Goal: Information Seeking & Learning: Learn about a topic

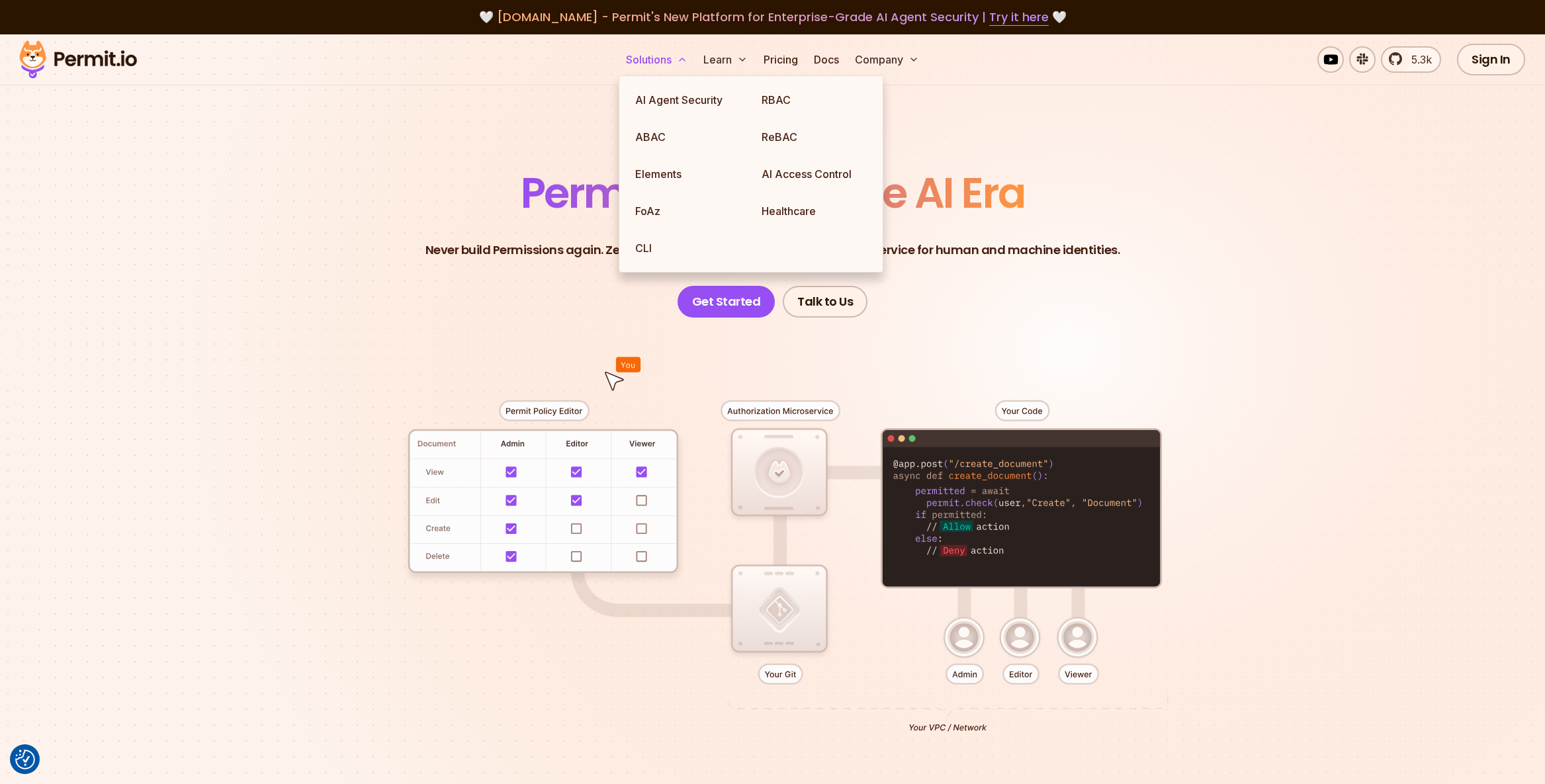
click at [682, 63] on icon at bounding box center [682, 59] width 10 height 10
click at [682, 101] on link "AI Agent Security" at bounding box center [687, 100] width 126 height 37
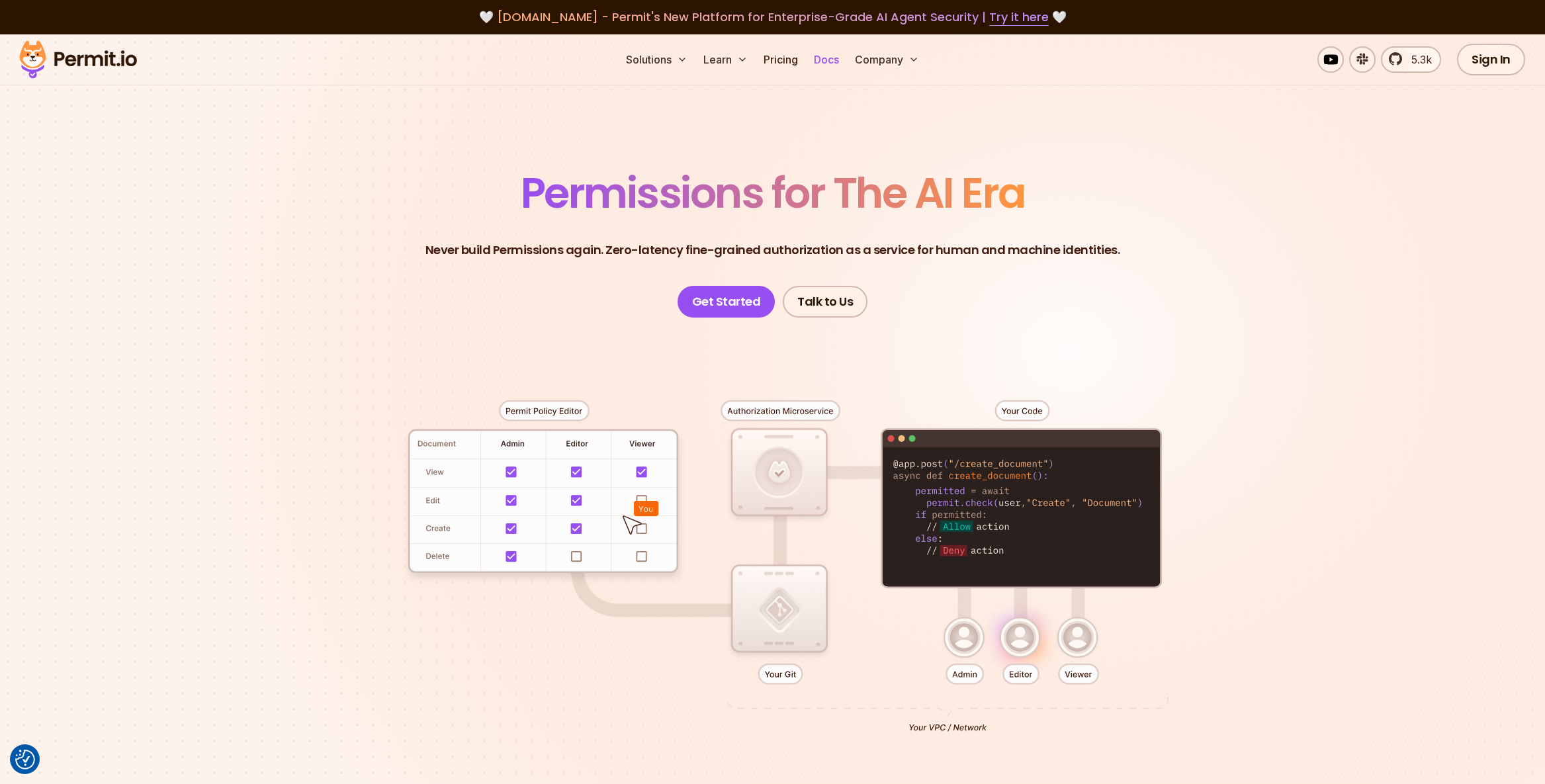
click at [833, 57] on link "Docs" at bounding box center [826, 59] width 36 height 26
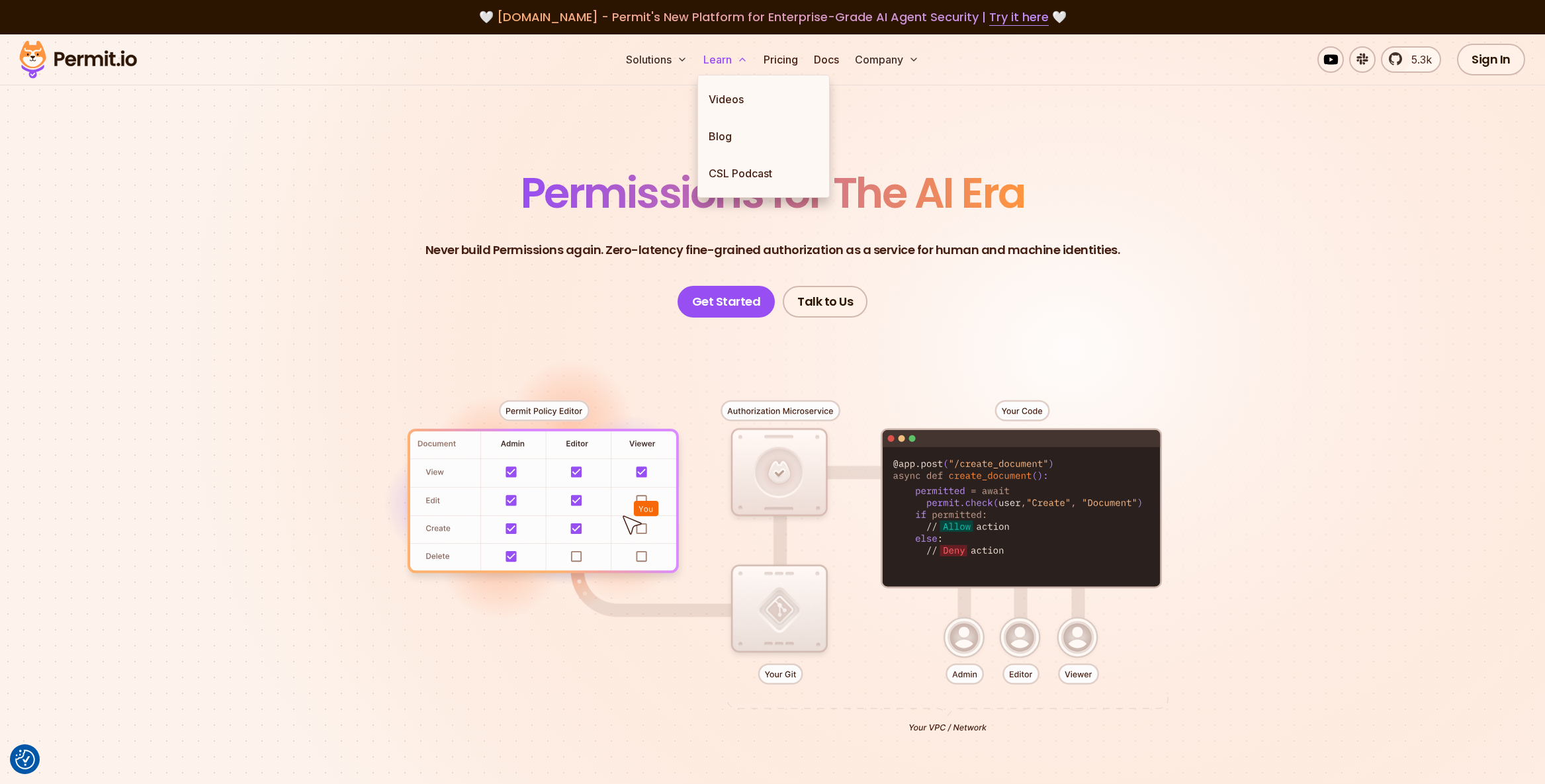
scroll to position [1, 0]
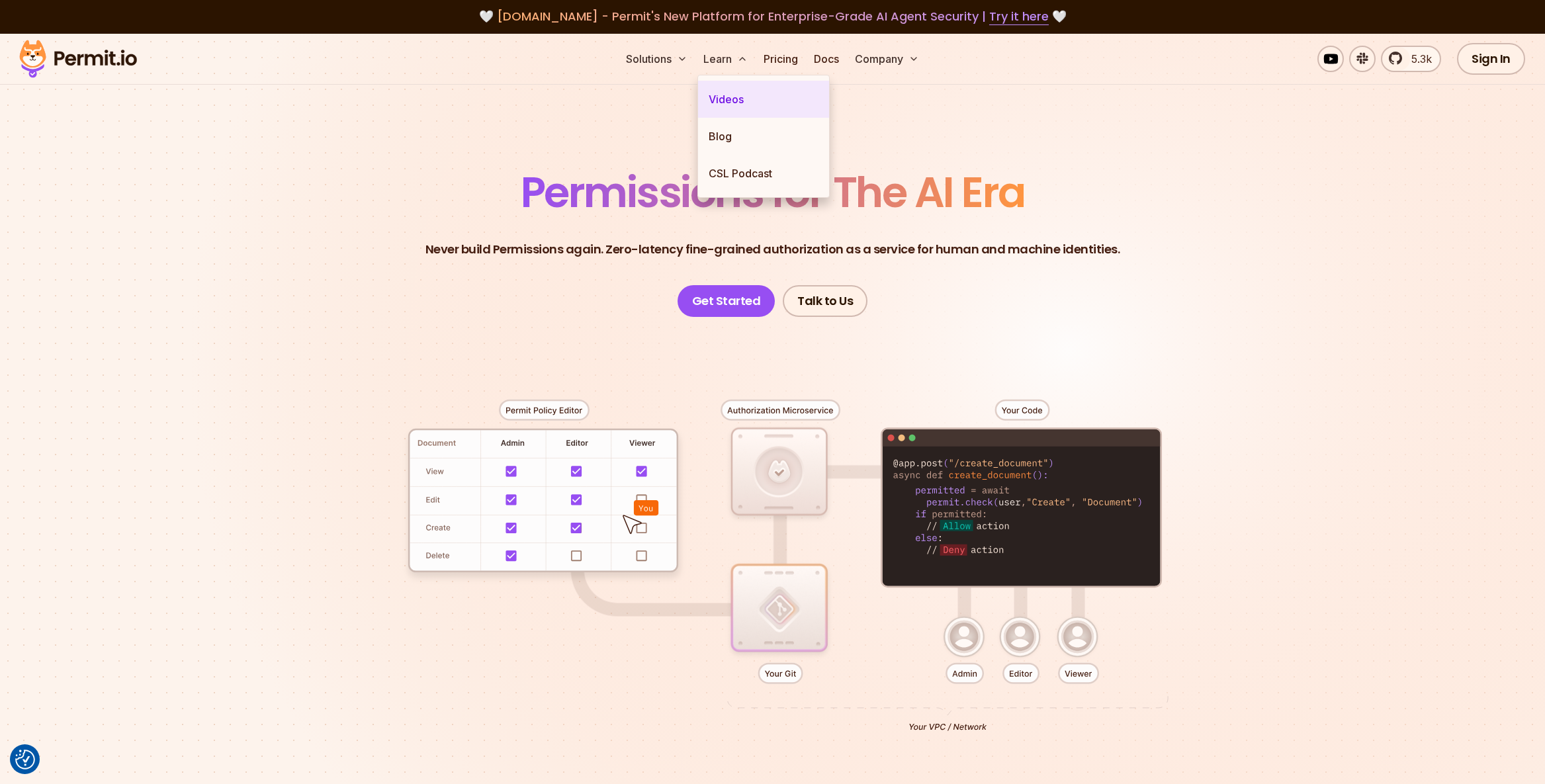
click at [732, 99] on link "Videos" at bounding box center [763, 99] width 131 height 37
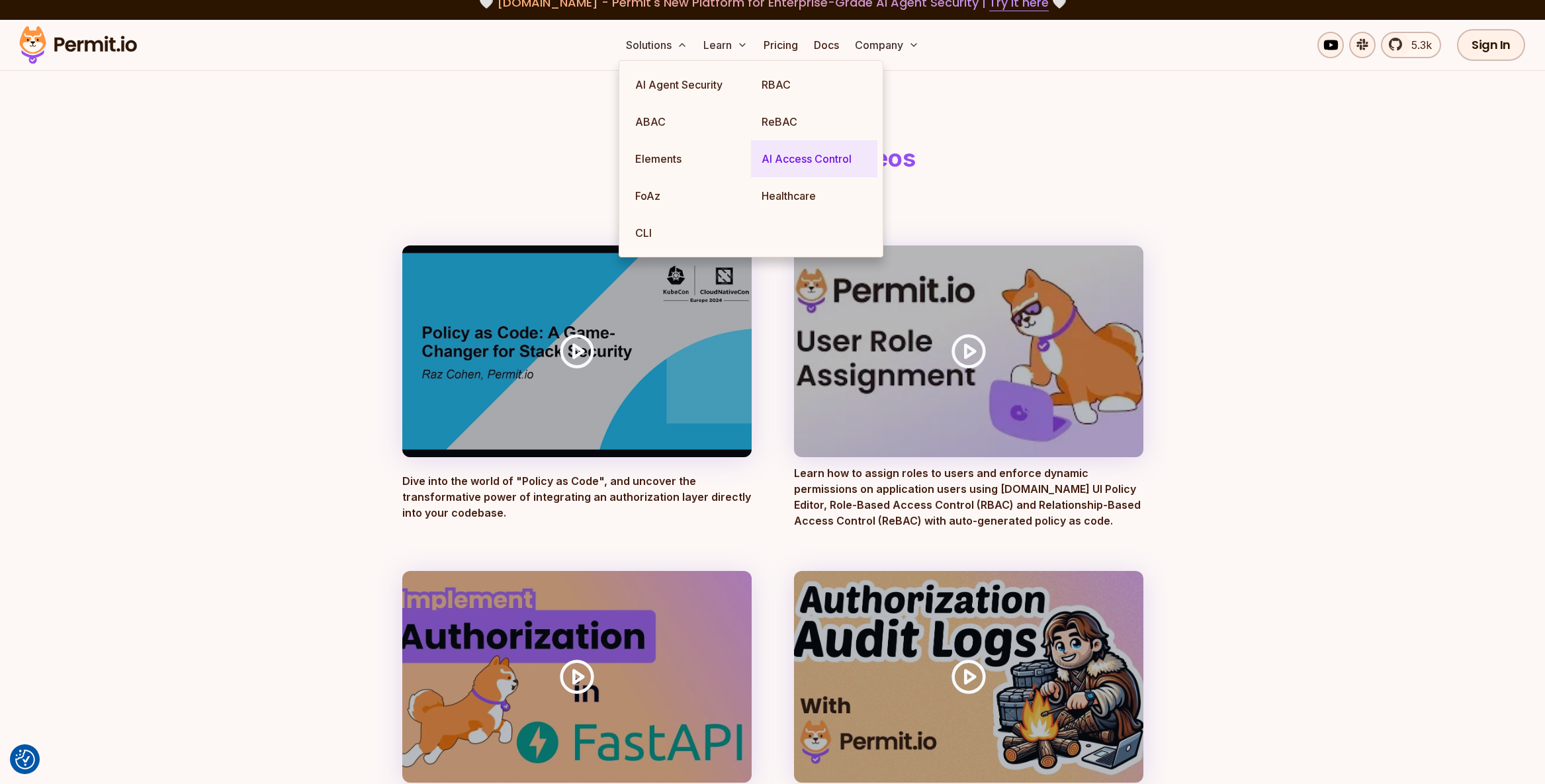
scroll to position [14, 0]
click at [792, 165] on link "AI Access Control" at bounding box center [813, 159] width 126 height 37
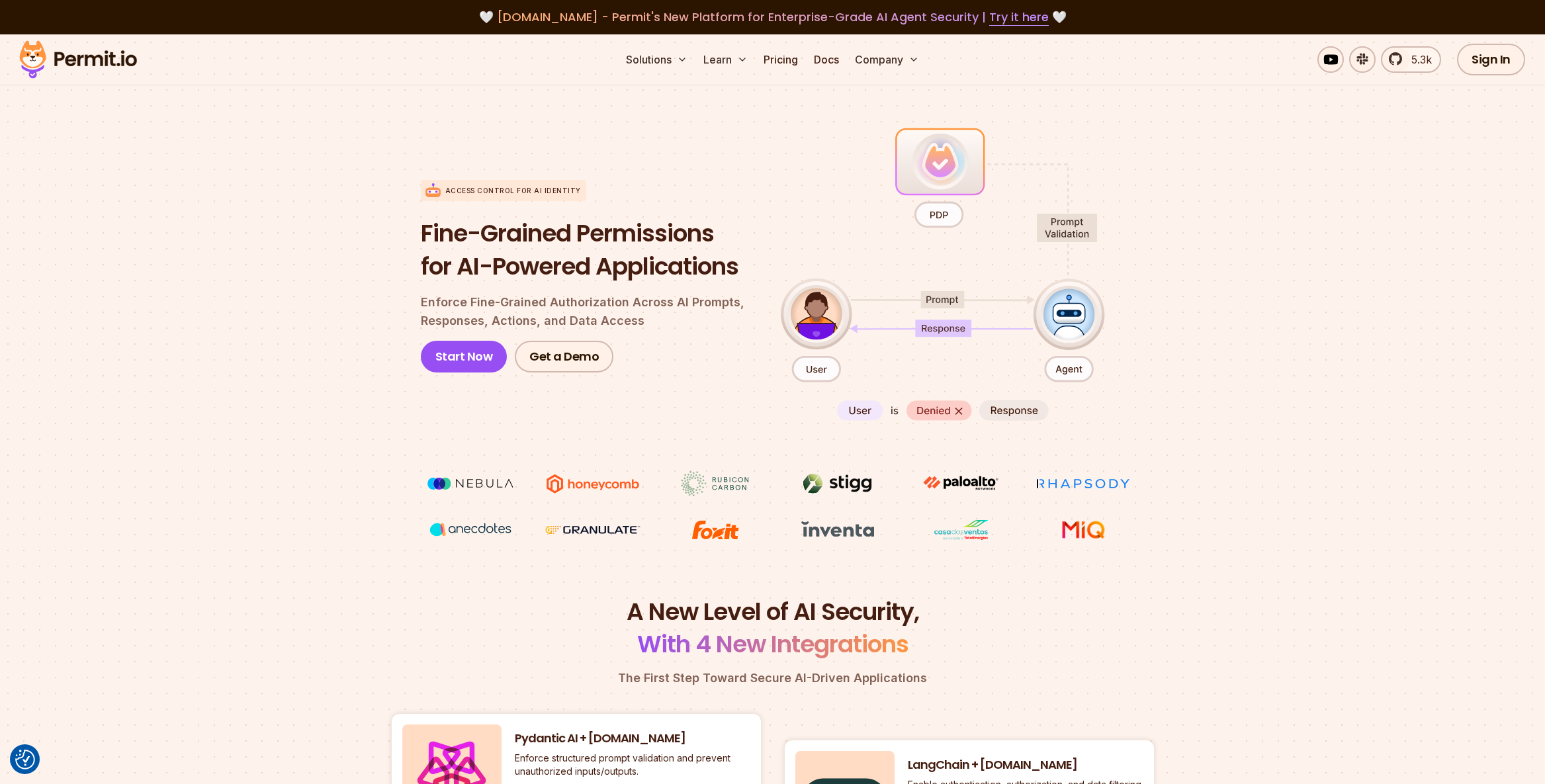
scroll to position [14, 0]
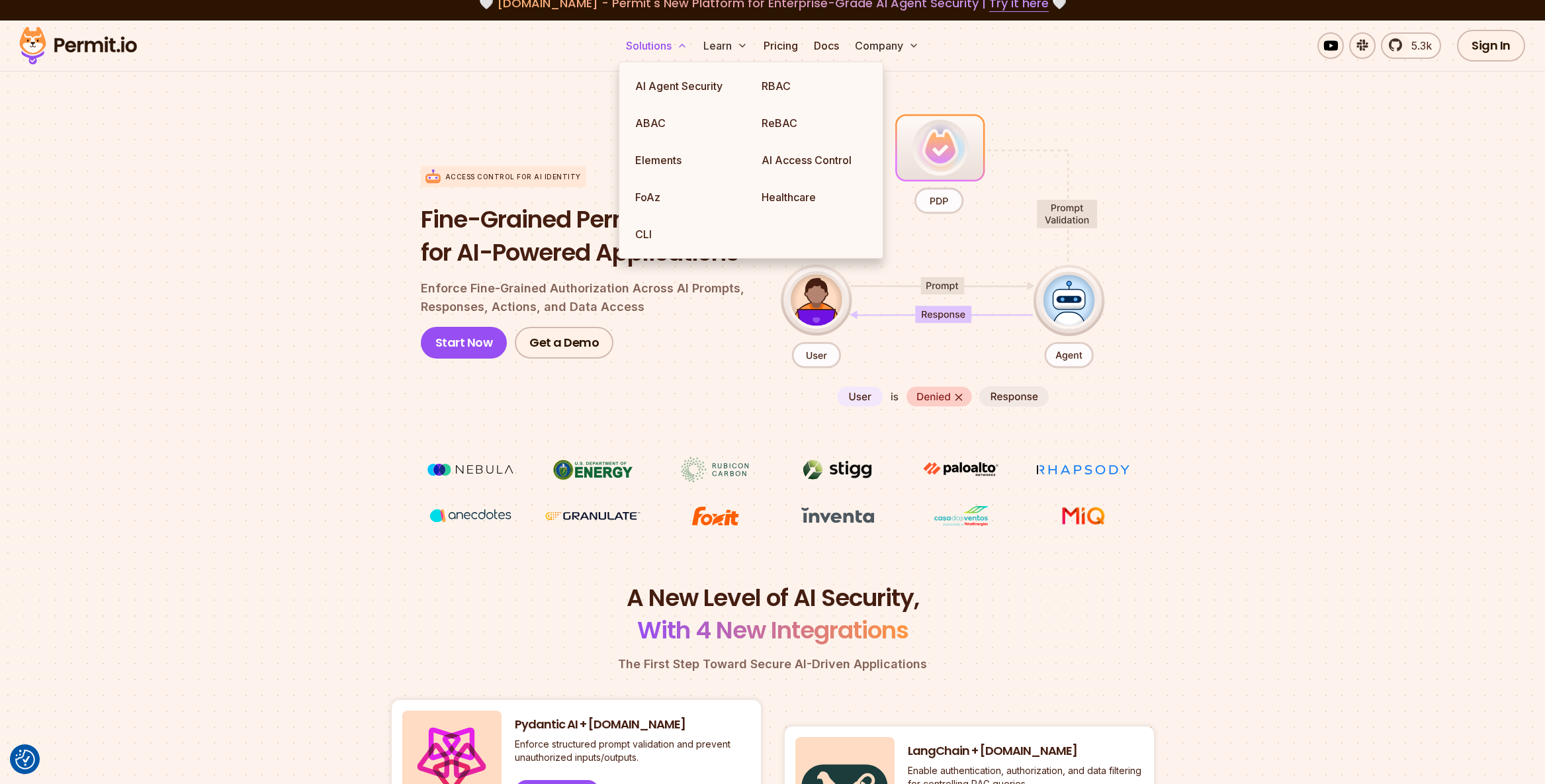
click at [683, 45] on icon at bounding box center [682, 45] width 10 height 10
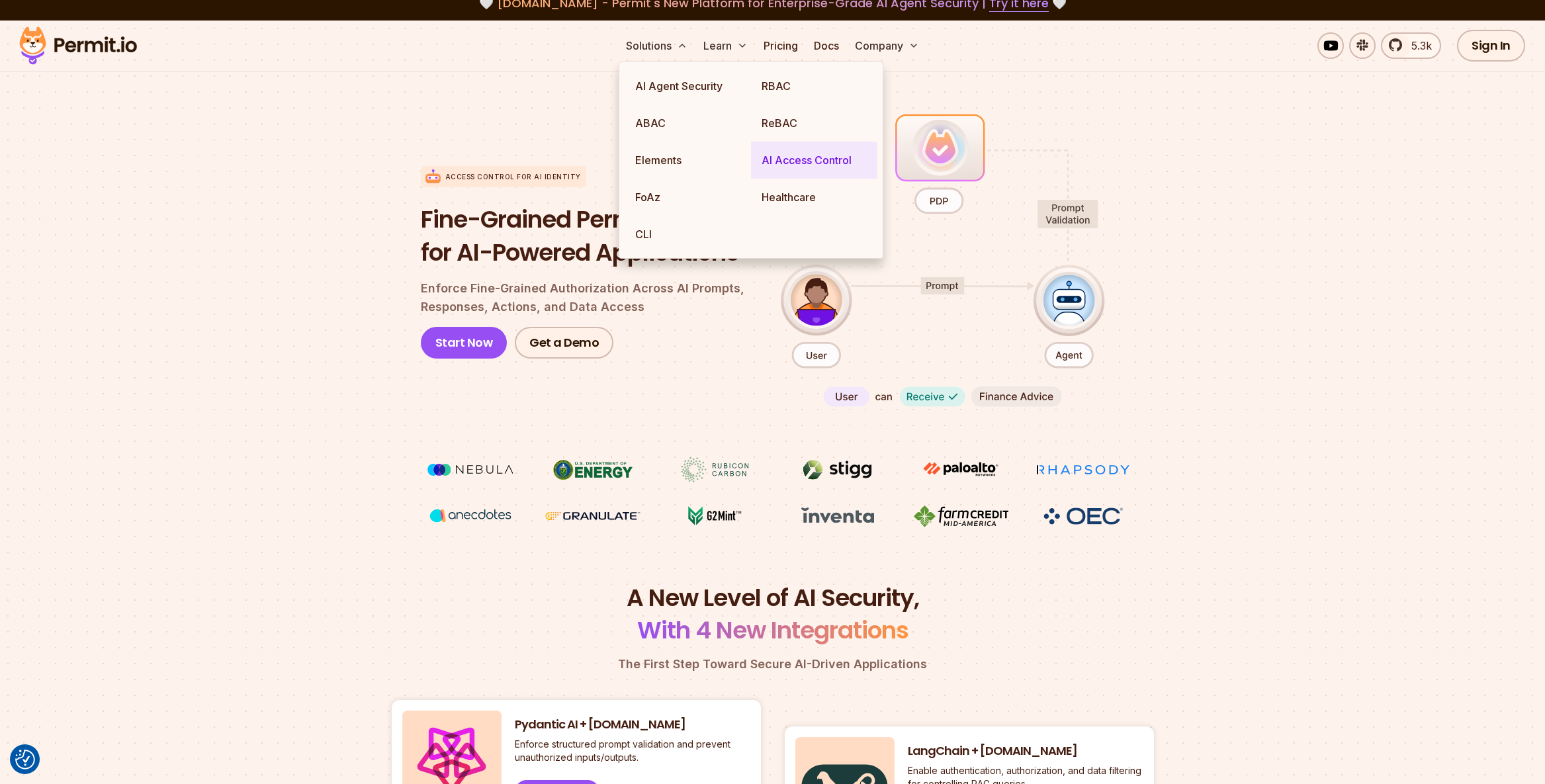
click at [795, 154] on link "AI Access Control" at bounding box center [813, 159] width 126 height 37
click at [802, 166] on link "AI Access Control" at bounding box center [813, 159] width 126 height 37
click at [681, 86] on link "AI Agent Security" at bounding box center [687, 86] width 126 height 37
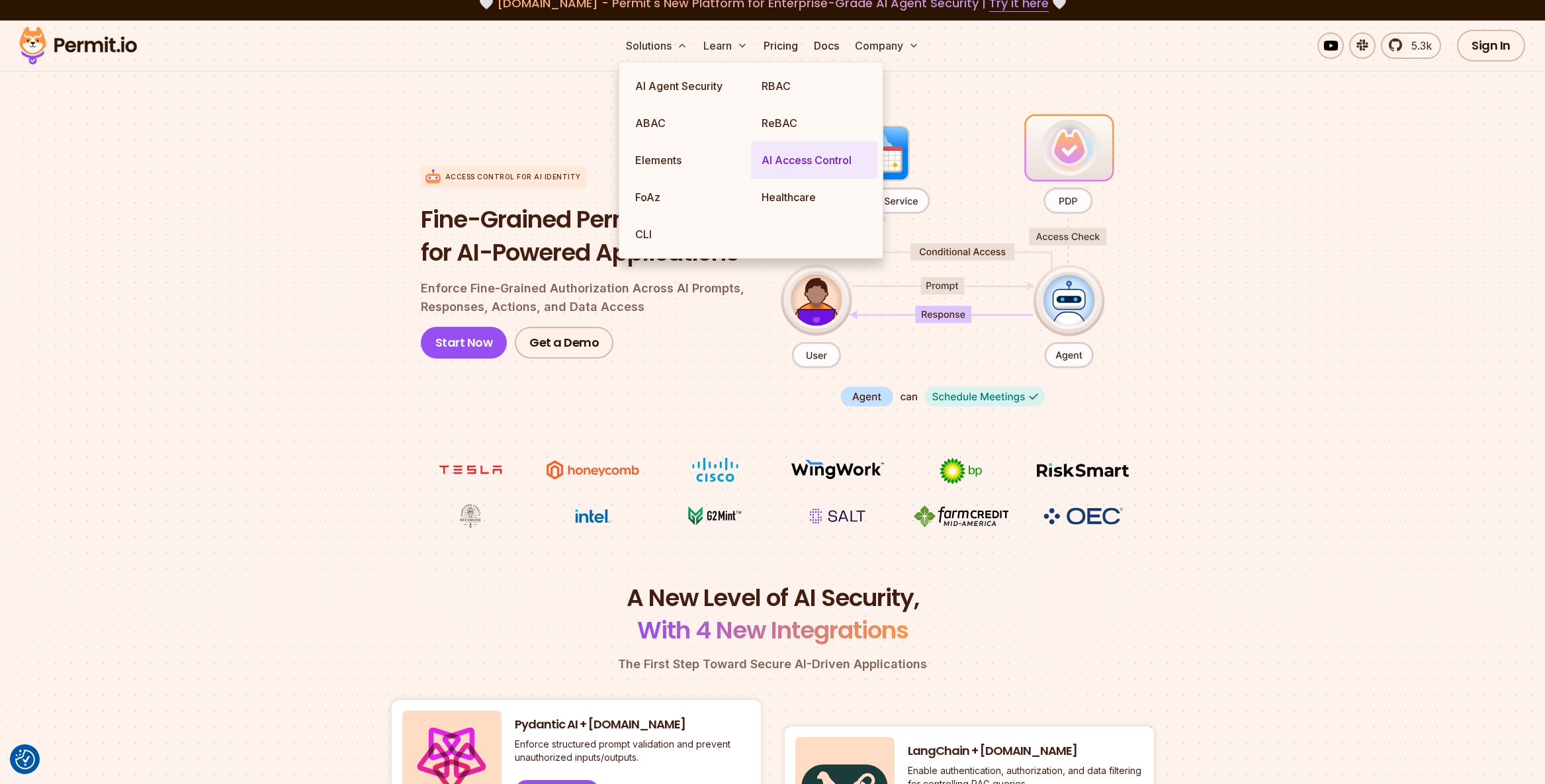
click at [783, 162] on link "AI Access Control" at bounding box center [813, 159] width 126 height 37
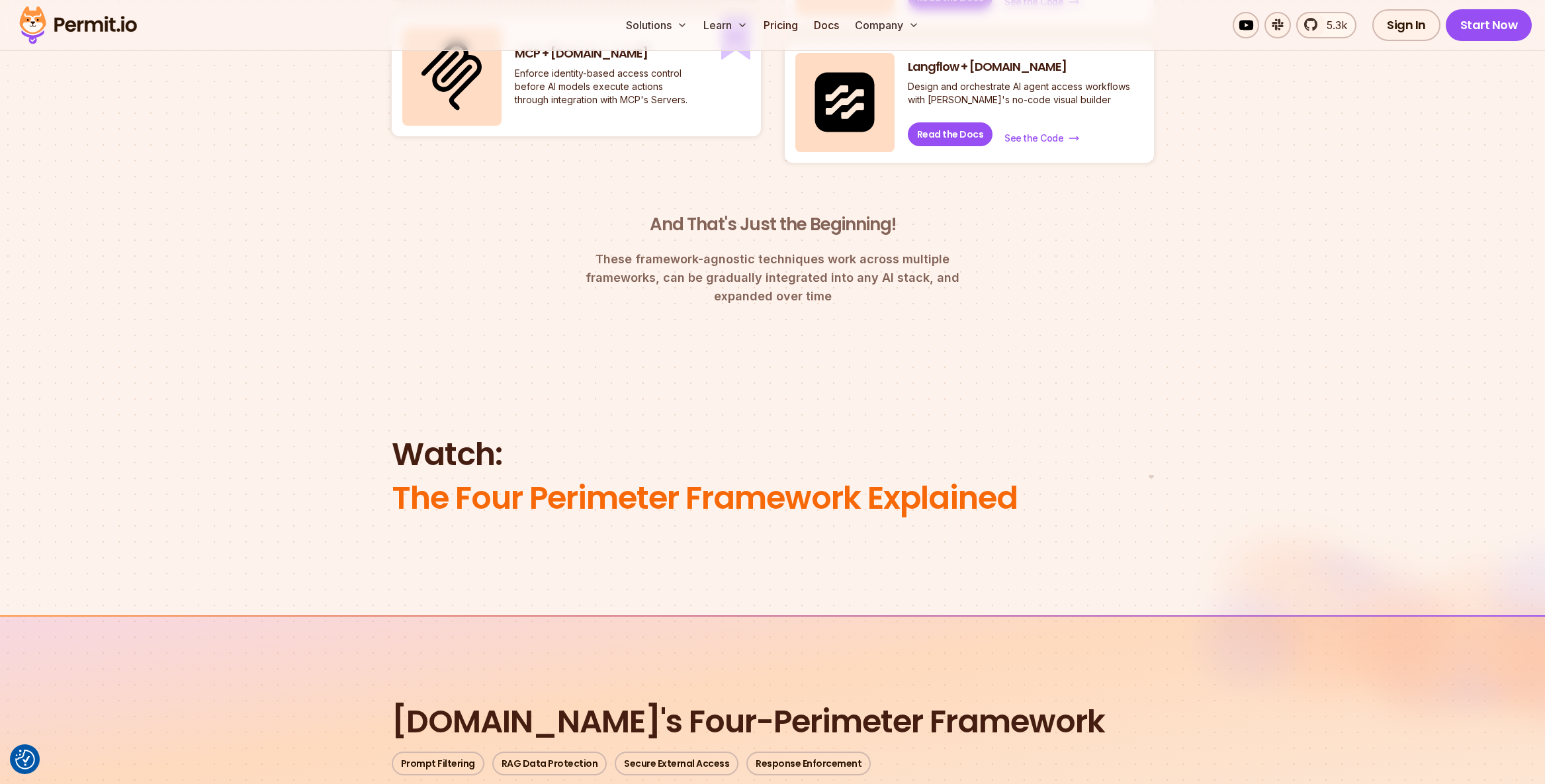
scroll to position [850, 0]
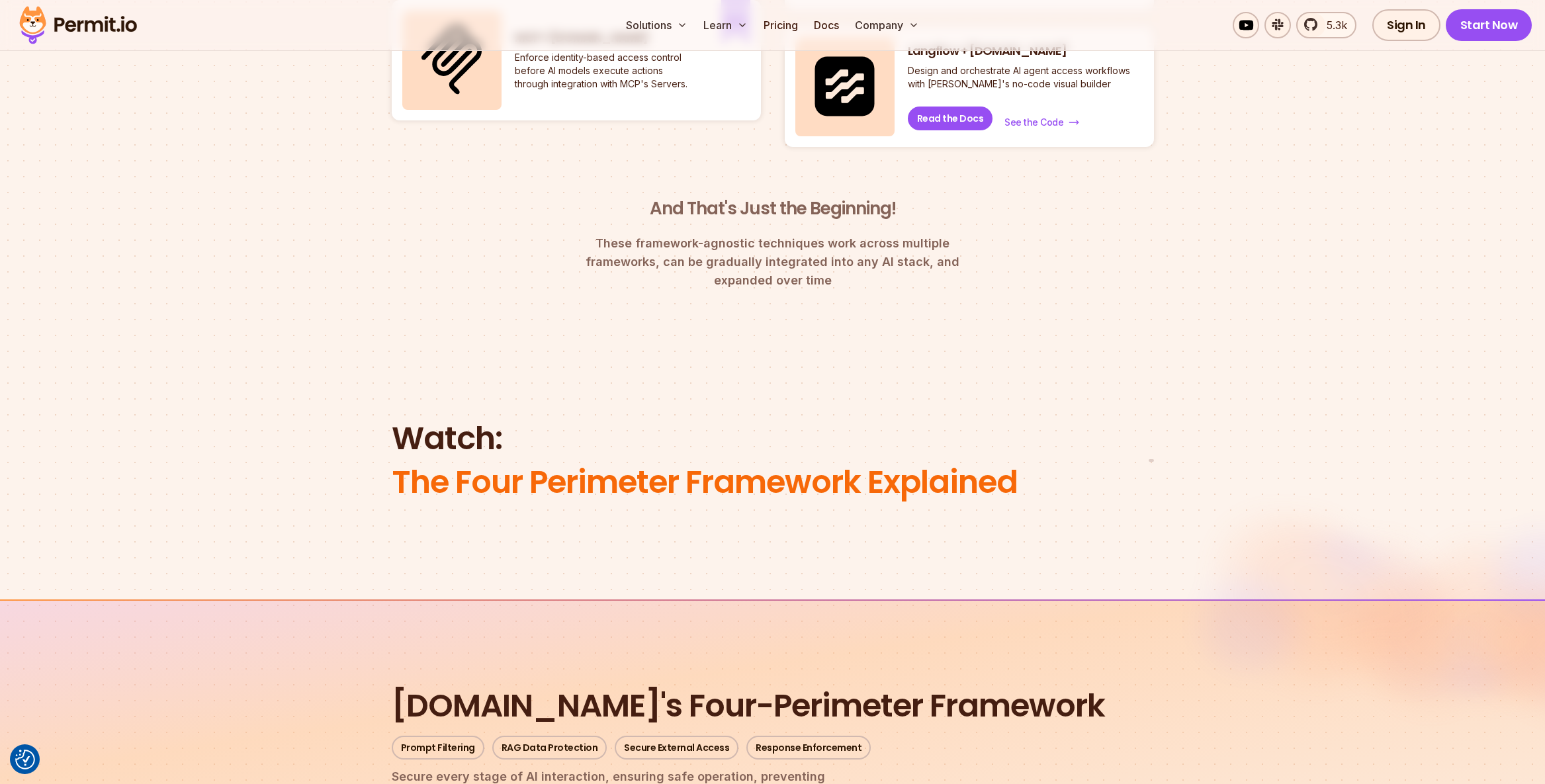
click at [1151, 472] on img at bounding box center [1151, 471] width 1 height 1
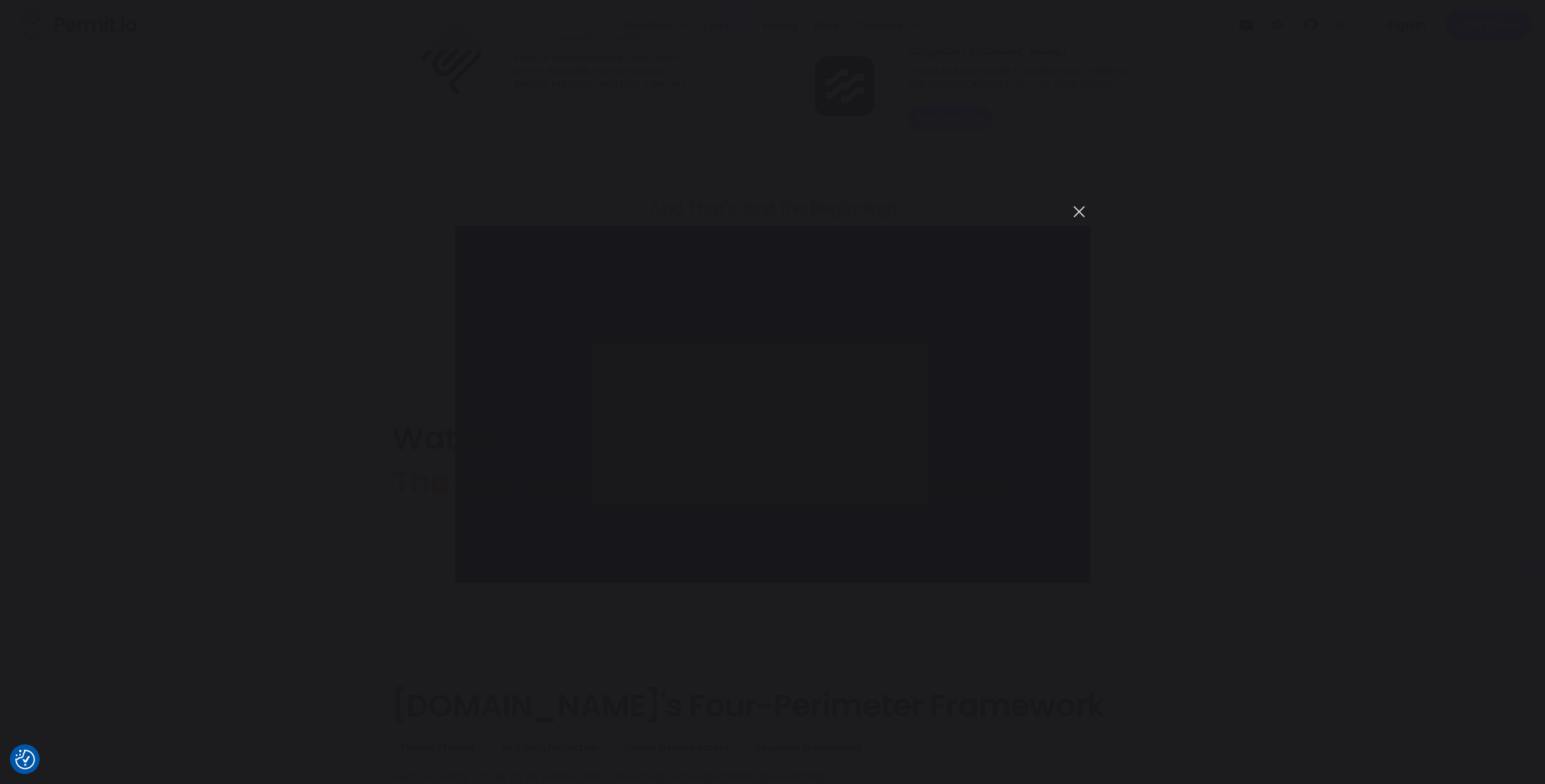
click at [1074, 208] on button "You can close this modal content with the ESC key" at bounding box center [1079, 212] width 22 height 22
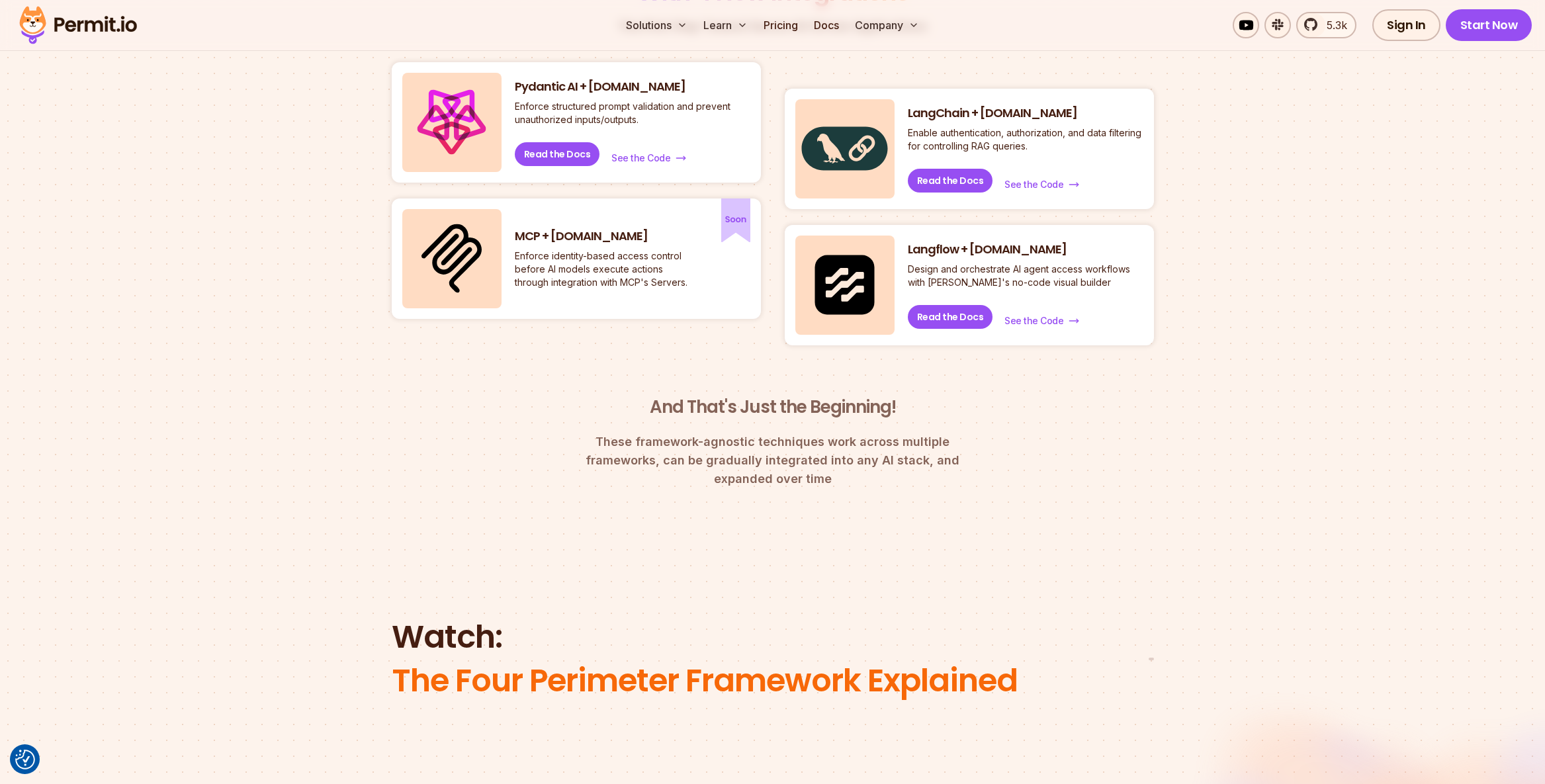
scroll to position [859, 0]
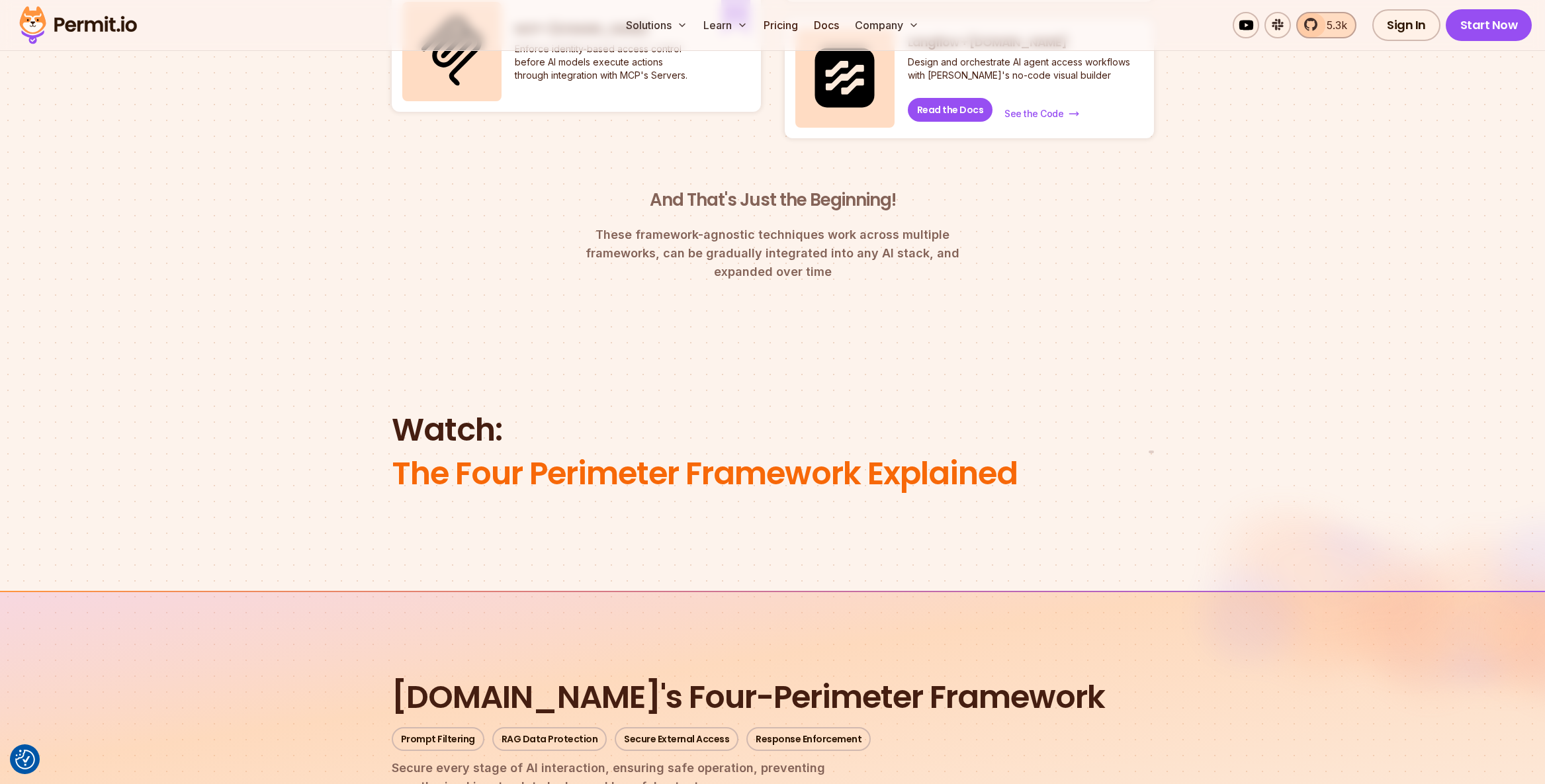
click at [1321, 25] on span "5.3k" at bounding box center [1333, 25] width 29 height 16
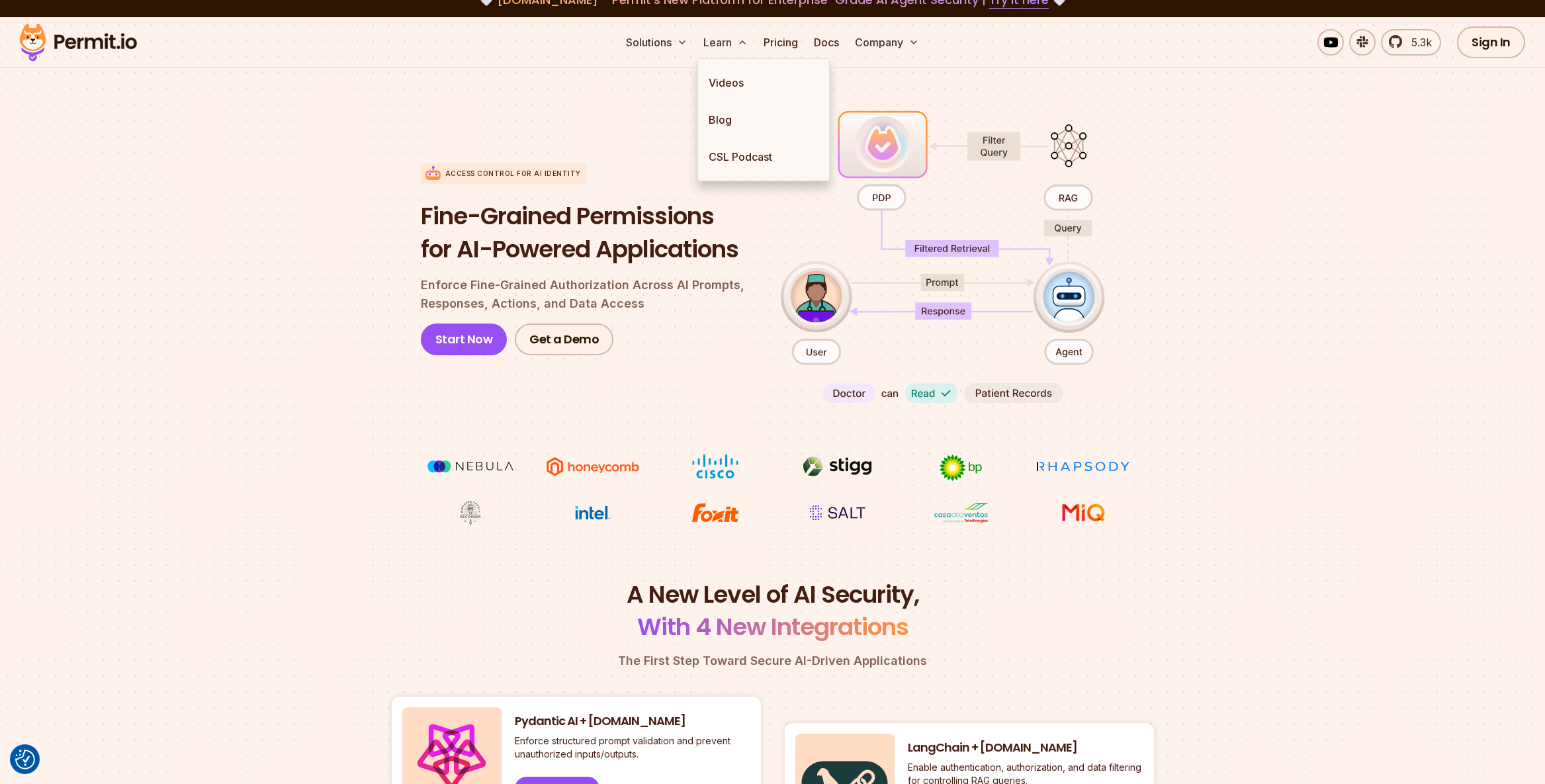
scroll to position [22, 0]
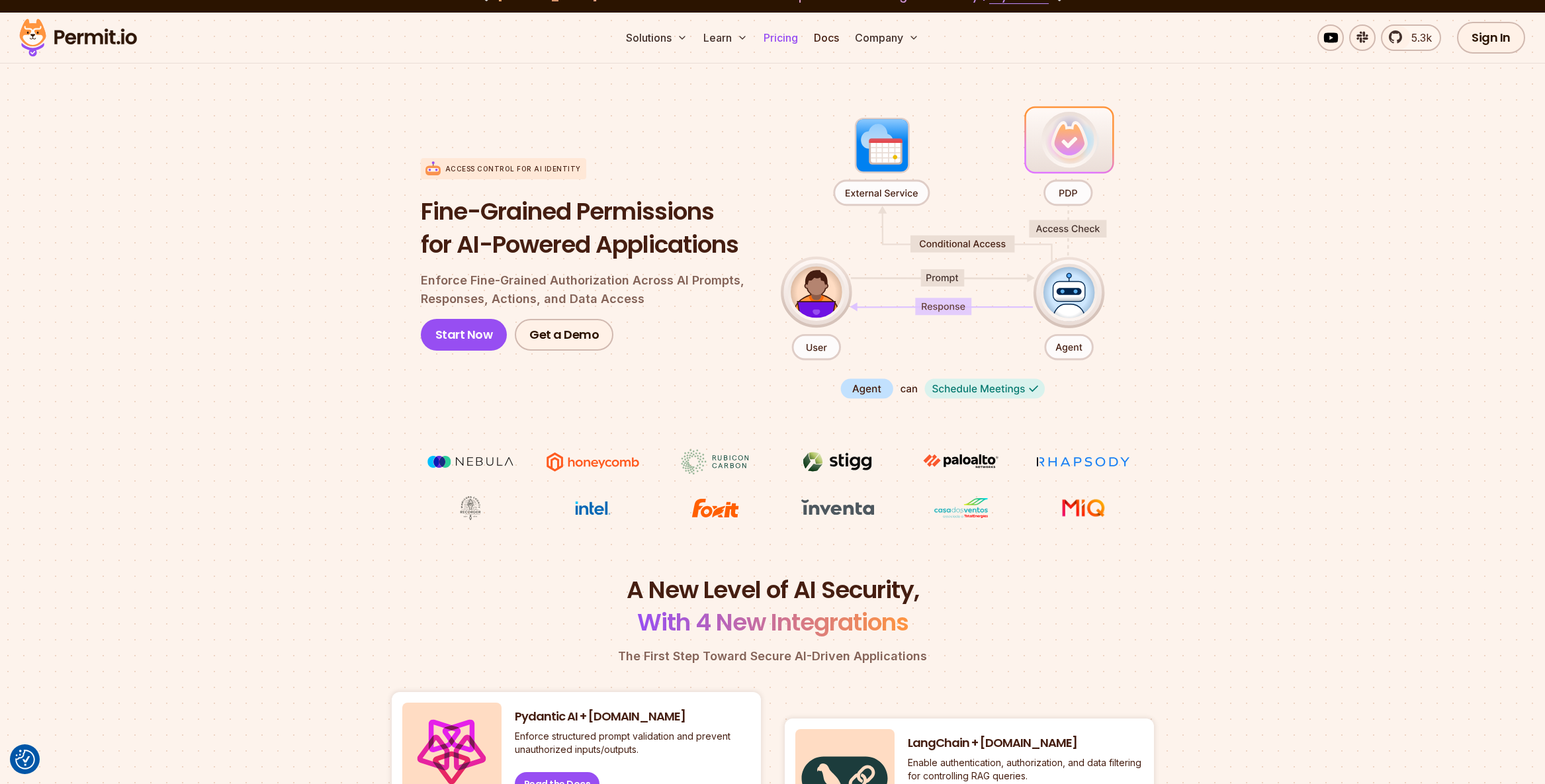
click at [778, 40] on link "Pricing" at bounding box center [780, 37] width 45 height 26
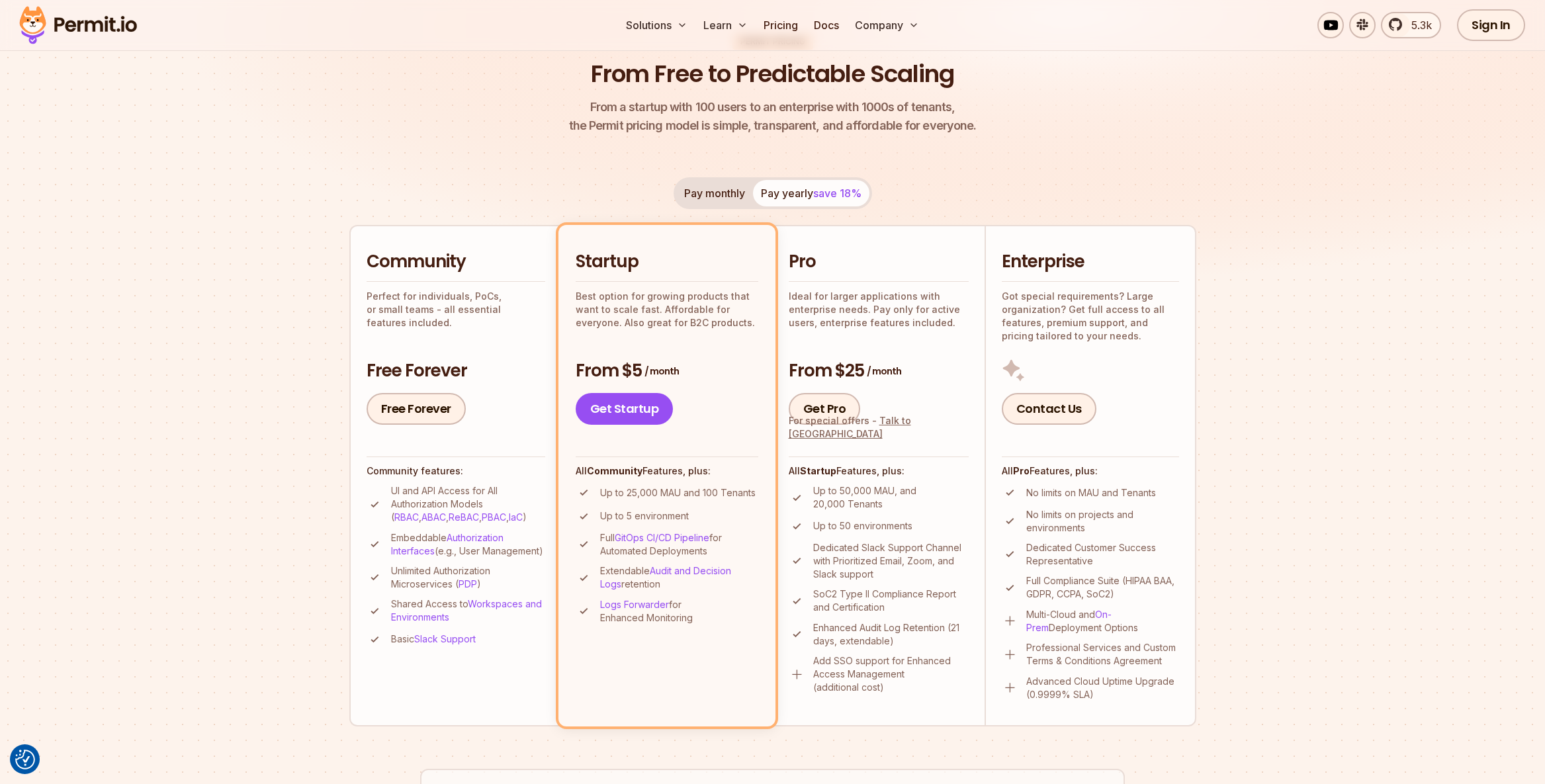
scroll to position [131, 0]
